Goal: Register for event/course

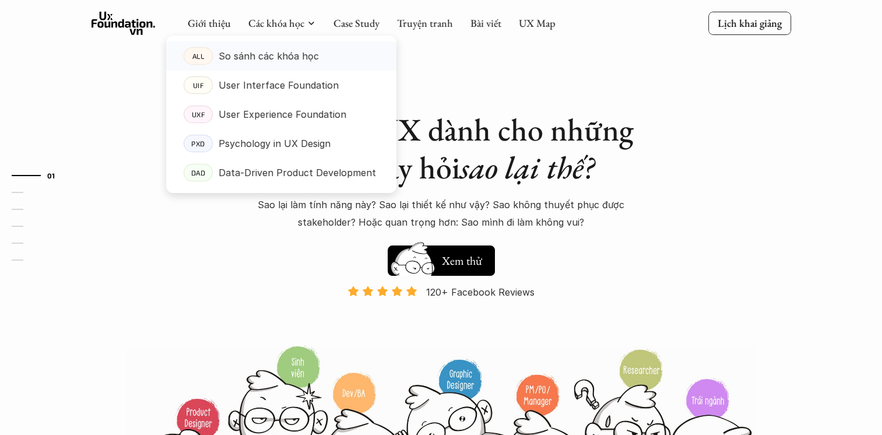
click at [272, 51] on p "So sánh các khóa học" at bounding box center [269, 55] width 100 height 17
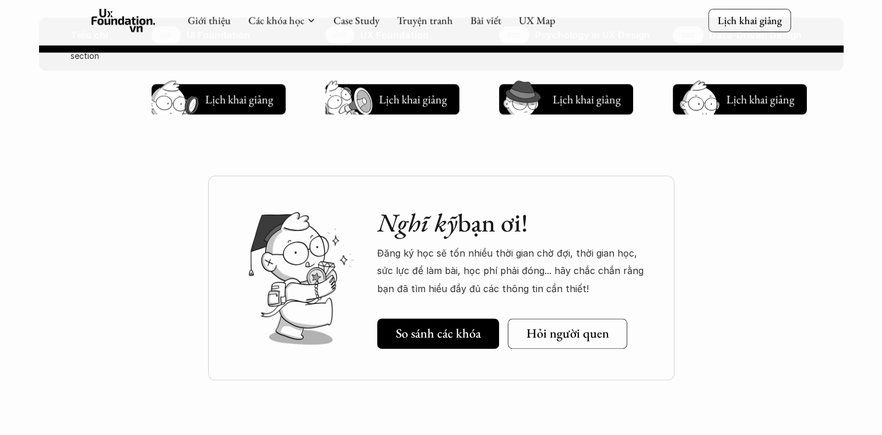
scroll to position [1399, 0]
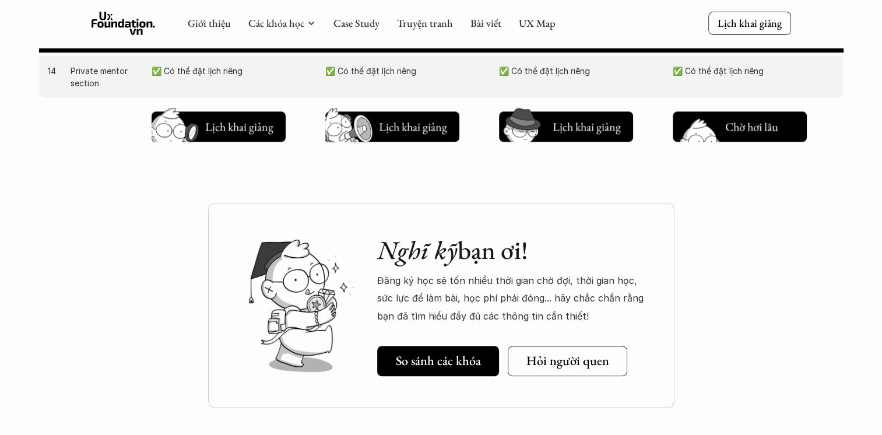
click at [780, 125] on h5 "Lịch khai giảng" at bounding box center [760, 129] width 70 height 16
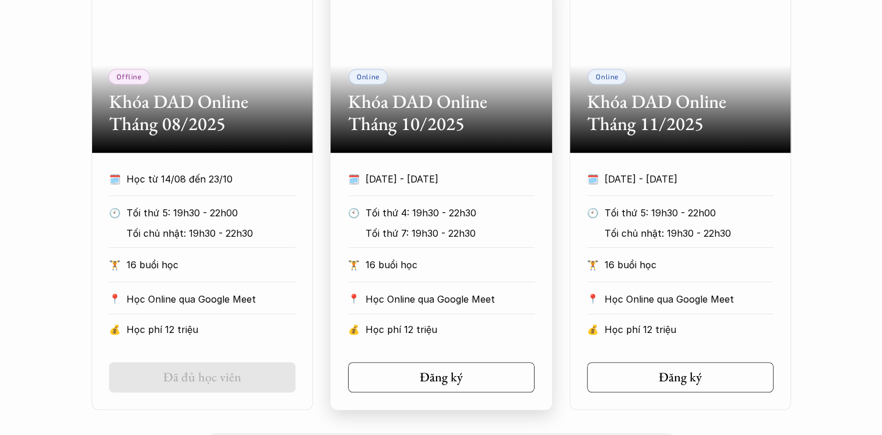
scroll to position [782, 0]
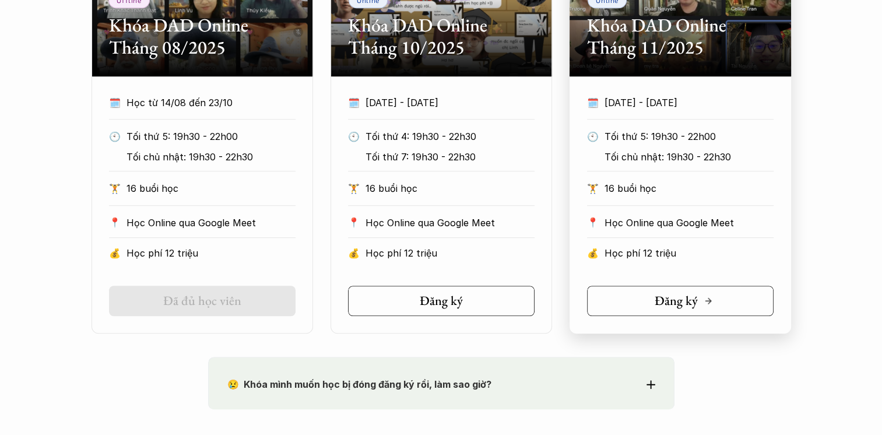
click at [646, 300] on link "Đăng ký" at bounding box center [680, 301] width 187 height 30
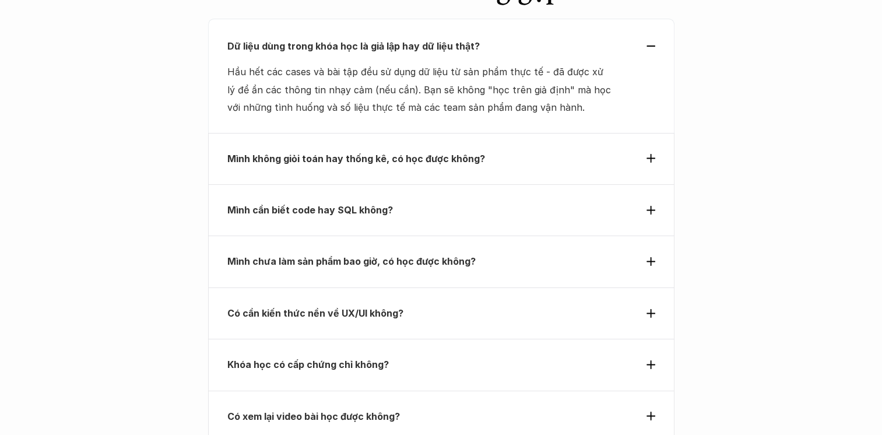
scroll to position [4162, 0]
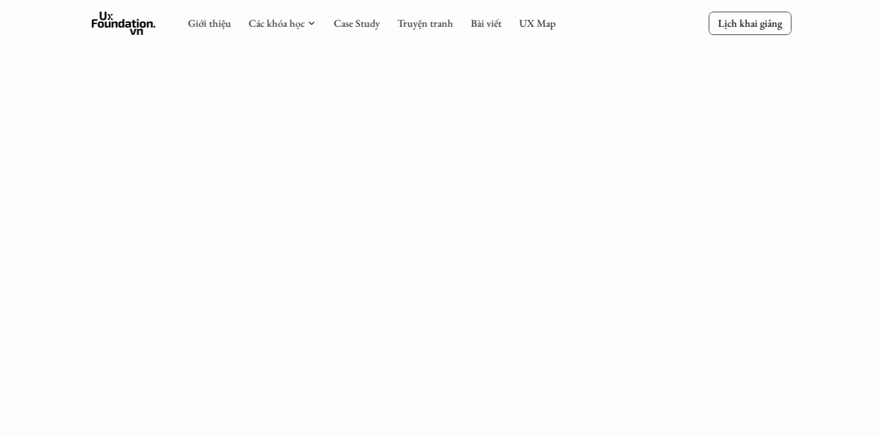
scroll to position [1807, 0]
